Goal: Transaction & Acquisition: Purchase product/service

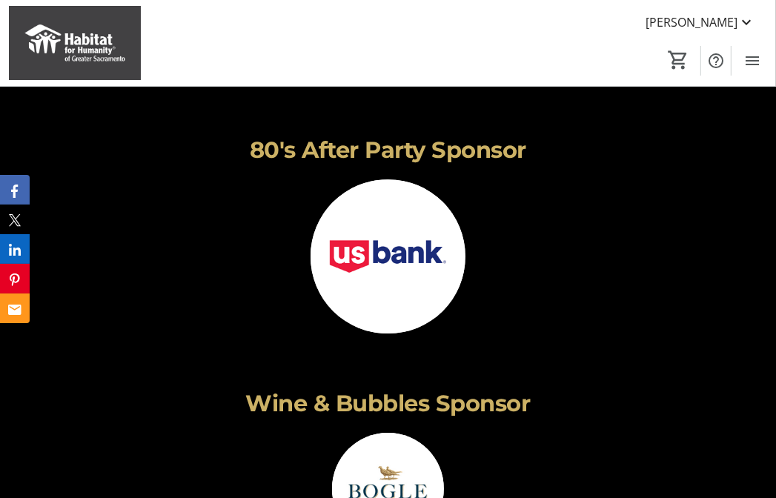
scroll to position [3114, 0]
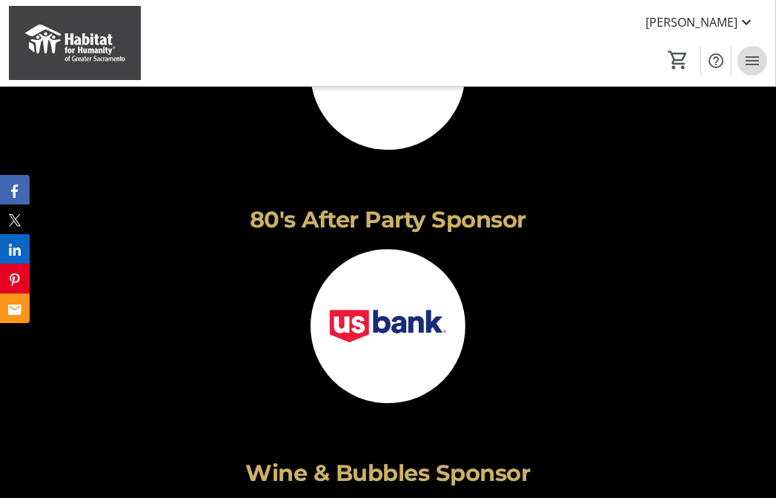
click at [744, 62] on mat-icon "Menu" at bounding box center [753, 61] width 18 height 18
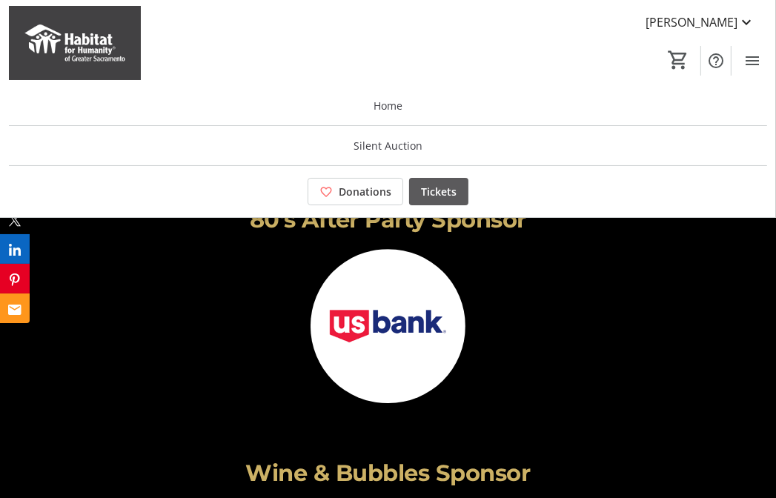
click at [432, 197] on span "Tickets" at bounding box center [439, 192] width 36 height 16
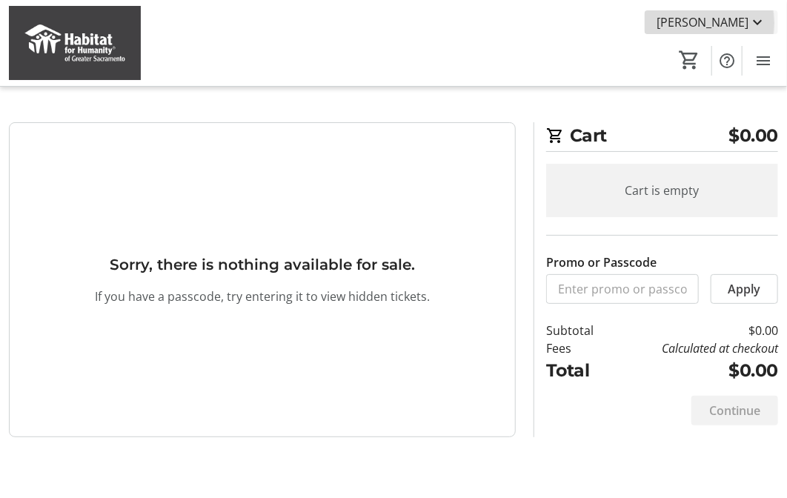
click at [685, 23] on span "[PERSON_NAME]" at bounding box center [703, 22] width 92 height 18
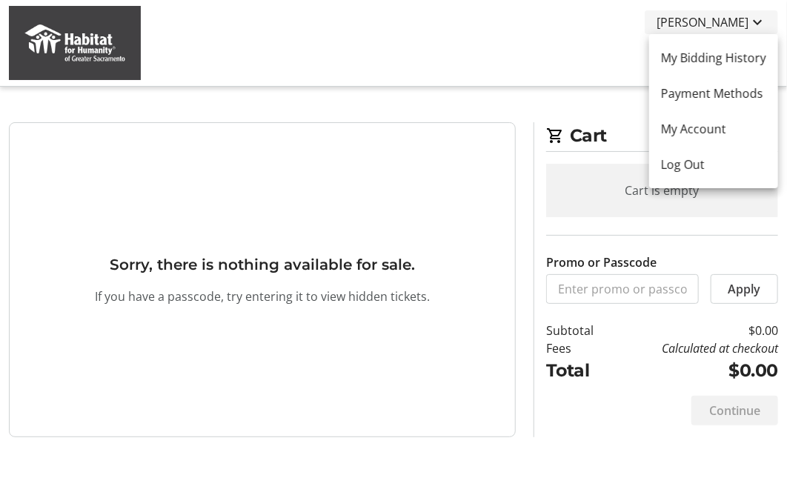
click at [685, 23] on div at bounding box center [393, 249] width 787 height 498
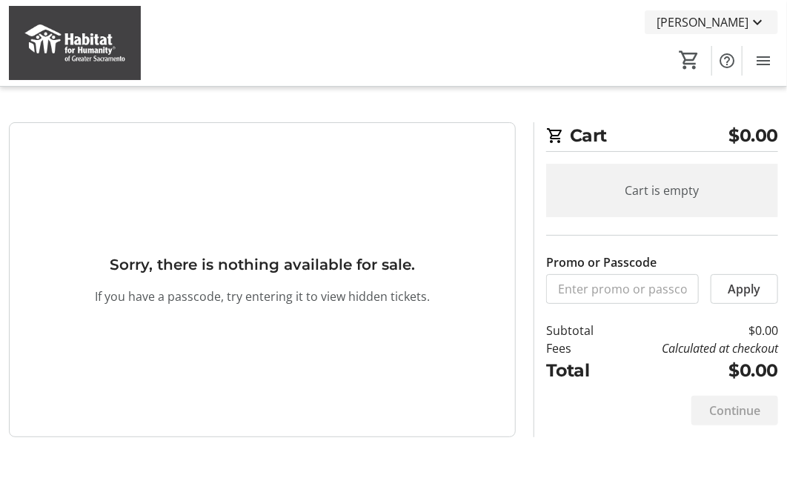
click at [679, 20] on span "[PERSON_NAME]" at bounding box center [703, 22] width 92 height 18
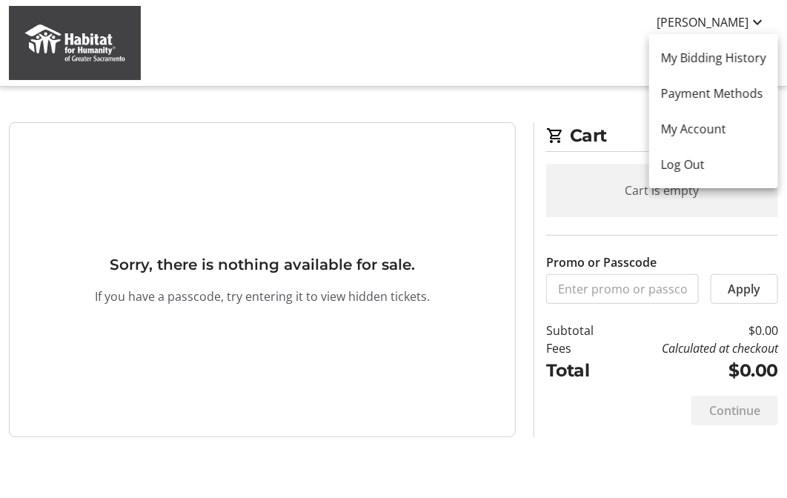
click at [383, 171] on div at bounding box center [393, 249] width 787 height 498
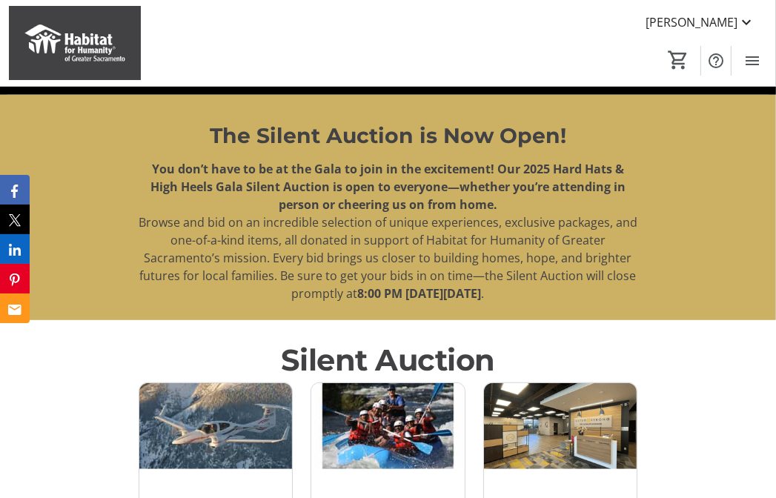
scroll to position [519, 0]
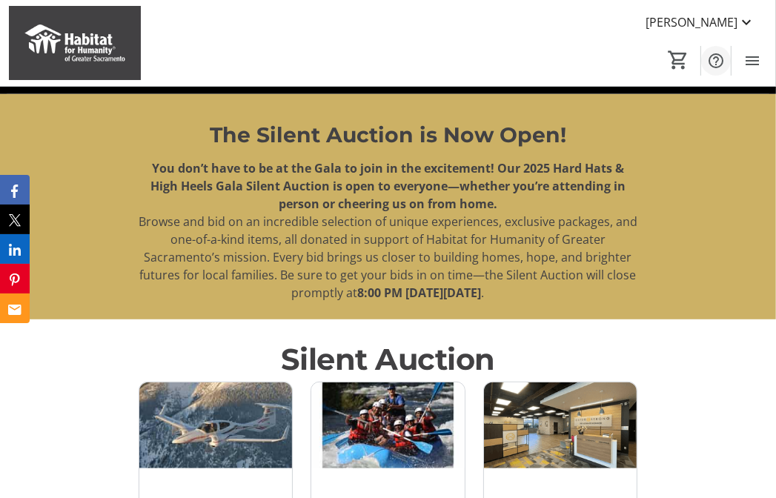
click at [713, 57] on mat-icon "Help" at bounding box center [716, 61] width 18 height 18
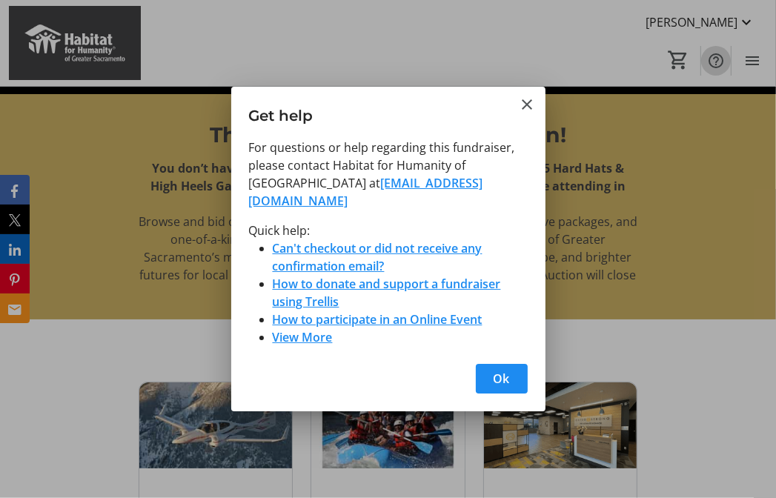
scroll to position [0, 0]
click at [531, 106] on mat-icon "Close" at bounding box center [528, 105] width 18 height 18
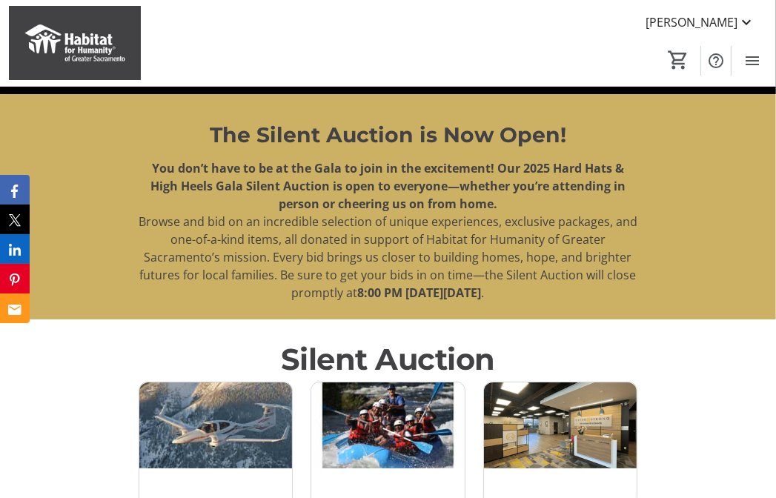
scroll to position [519, 0]
